Goal: Find specific page/section: Find specific page/section

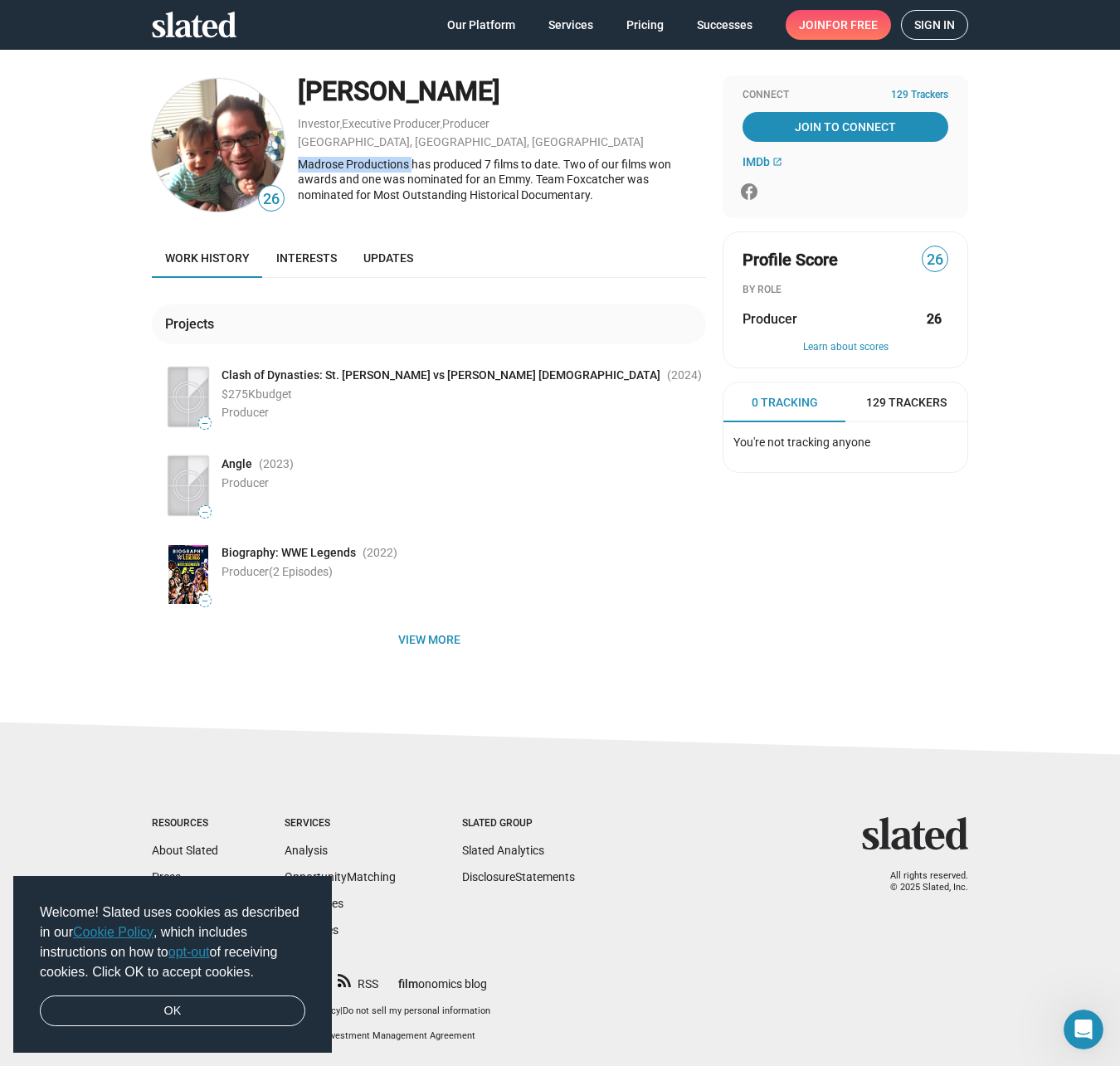
drag, startPoint x: 412, startPoint y: 161, endPoint x: 300, endPoint y: 169, distance: 112.3
click at [300, 169] on div "Madrose Productions has produced 7 films to date. Two of our films won awards a…" at bounding box center [502, 180] width 408 height 46
copy div "Madrose Productions"
click at [420, 643] on span "View more" at bounding box center [429, 639] width 528 height 30
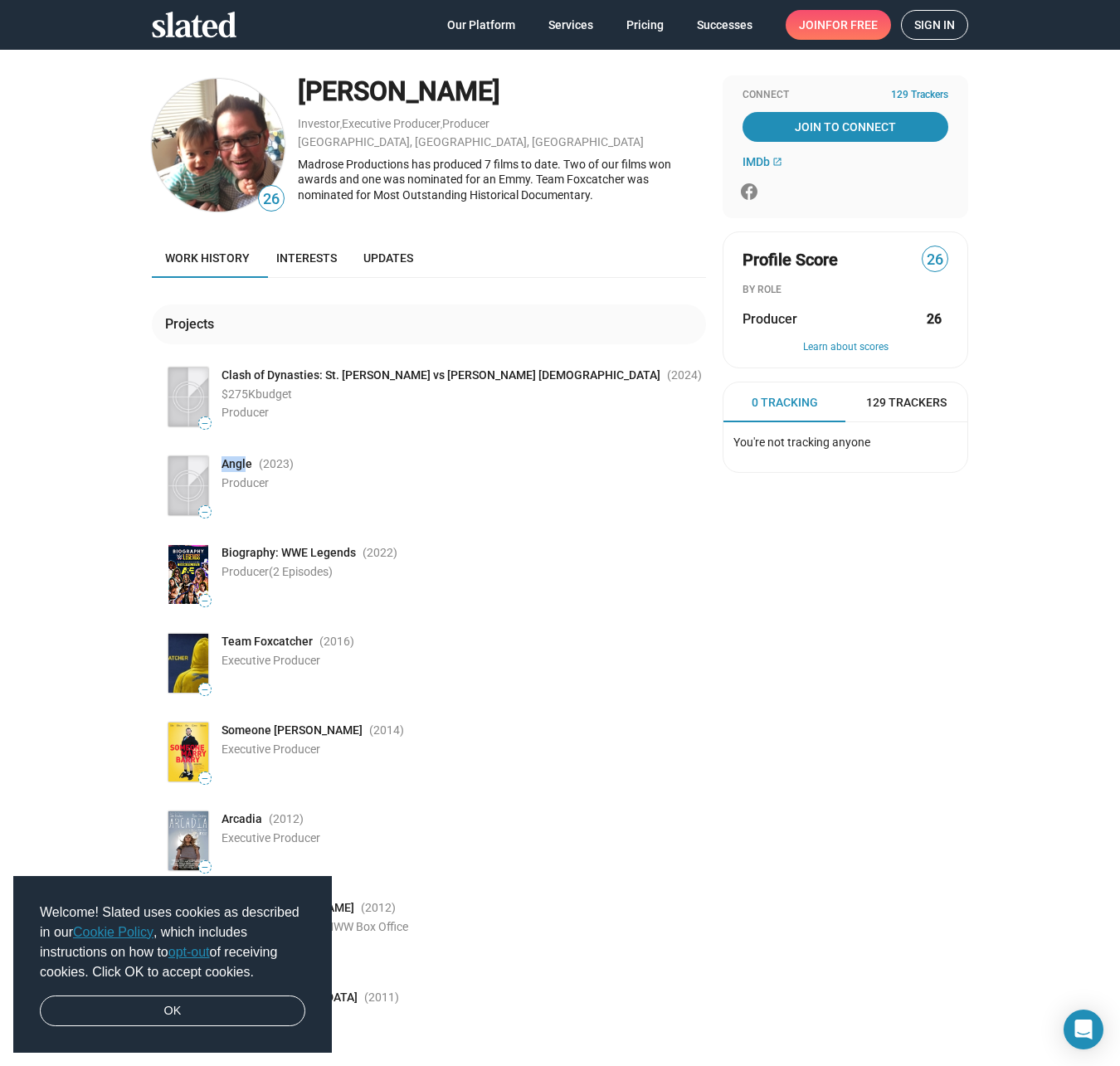
drag, startPoint x: 216, startPoint y: 464, endPoint x: 242, endPoint y: 464, distance: 26.0
click at [242, 464] on span "Angle" at bounding box center [237, 463] width 31 height 15
